Goal: Task Accomplishment & Management: Use online tool/utility

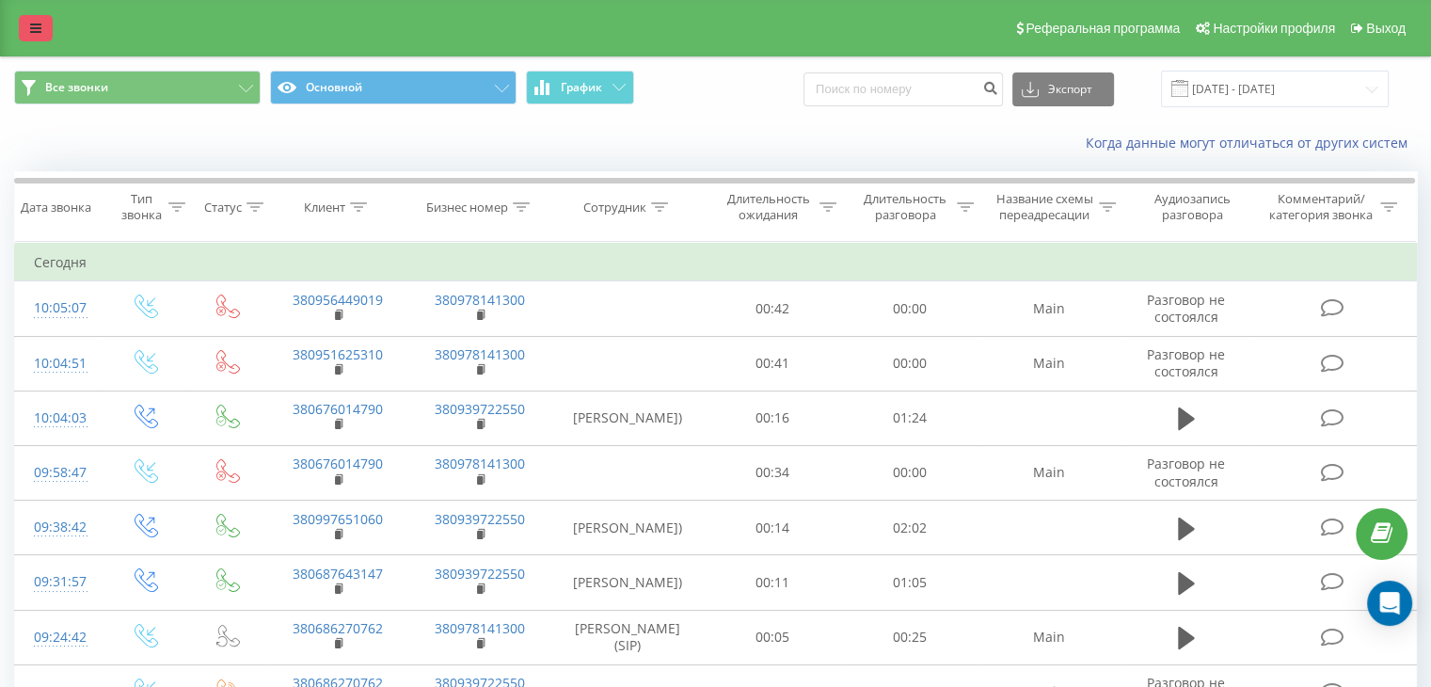
click at [39, 31] on icon at bounding box center [35, 28] width 11 height 13
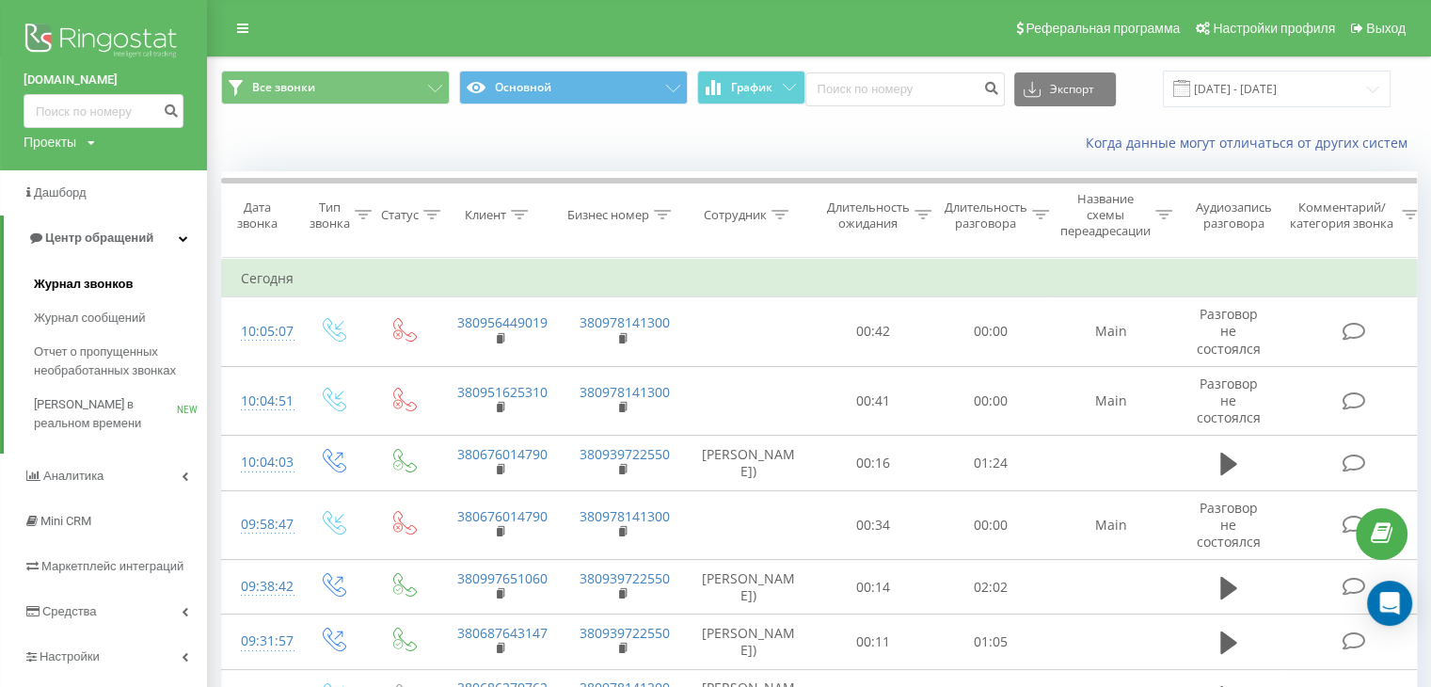
click at [87, 284] on span "Журнал звонков" at bounding box center [83, 284] width 99 height 19
